Goal: Information Seeking & Learning: Compare options

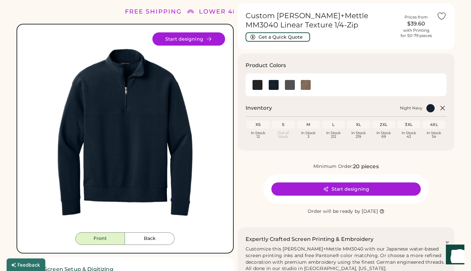
scroll to position [22, 0]
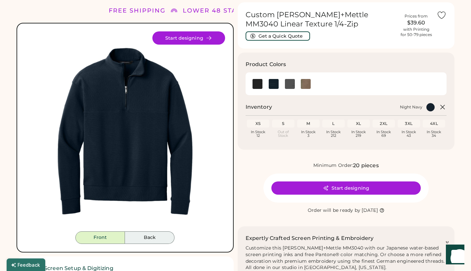
click at [146, 236] on button "Back" at bounding box center [150, 237] width 50 height 13
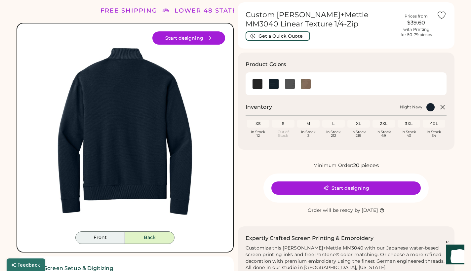
click at [107, 238] on button "Front" at bounding box center [100, 237] width 50 height 13
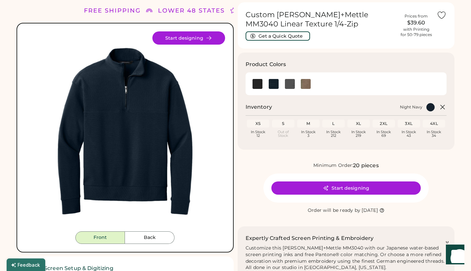
click at [183, 41] on button "Start designing" at bounding box center [188, 37] width 73 height 13
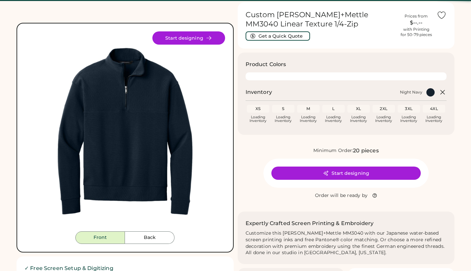
scroll to position [22, 0]
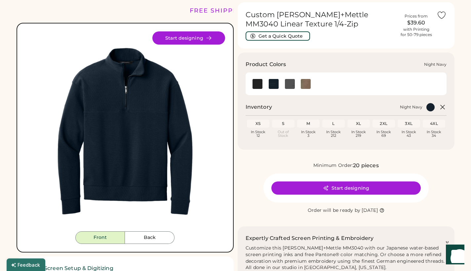
click at [273, 83] on img at bounding box center [274, 84] width 10 height 10
click at [289, 85] on img at bounding box center [290, 84] width 10 height 10
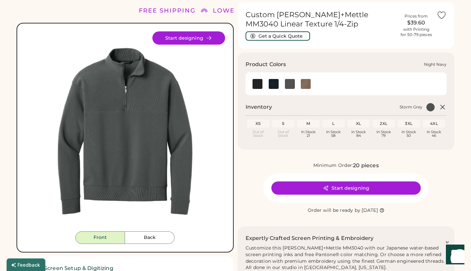
click at [275, 84] on img at bounding box center [274, 84] width 10 height 10
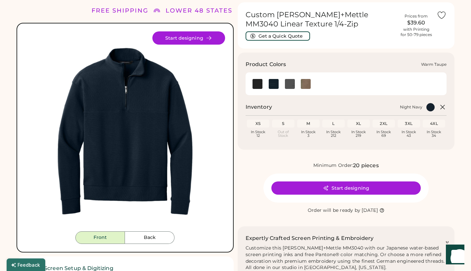
click at [304, 85] on img at bounding box center [306, 84] width 10 height 10
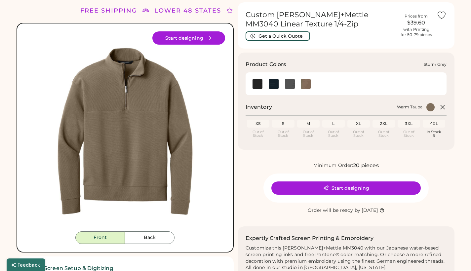
click at [290, 85] on img at bounding box center [290, 84] width 10 height 10
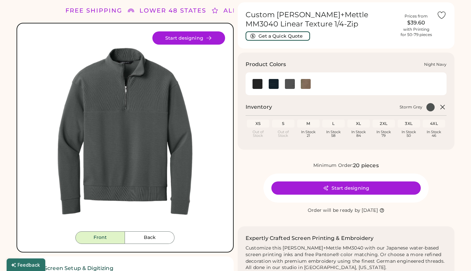
click at [273, 86] on img at bounding box center [274, 84] width 10 height 10
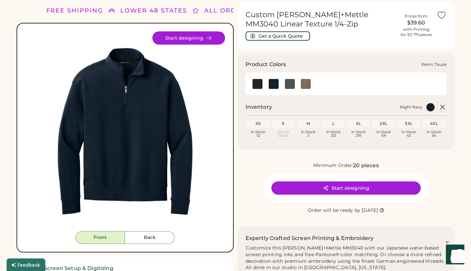
click at [298, 83] on div at bounding box center [306, 84] width 16 height 10
click at [304, 83] on img at bounding box center [306, 84] width 10 height 10
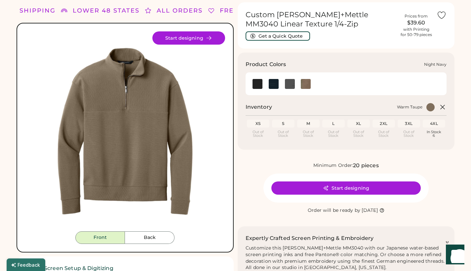
click at [274, 84] on img at bounding box center [274, 84] width 10 height 10
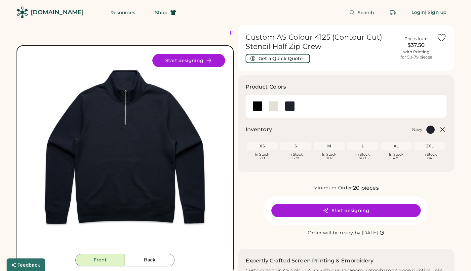
scroll to position [9, 0]
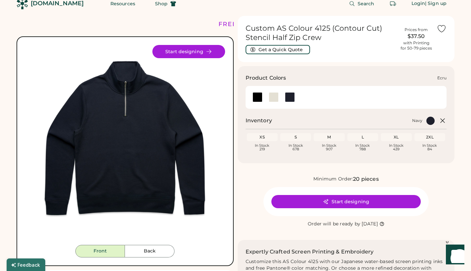
click at [273, 97] on div at bounding box center [274, 97] width 10 height 10
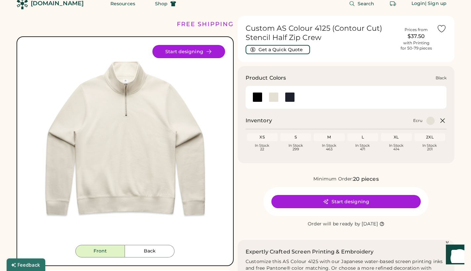
click at [261, 96] on div at bounding box center [257, 97] width 10 height 10
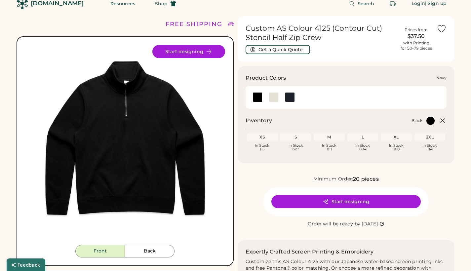
click at [291, 96] on div at bounding box center [290, 97] width 10 height 10
